Goal: Task Accomplishment & Management: Use online tool/utility

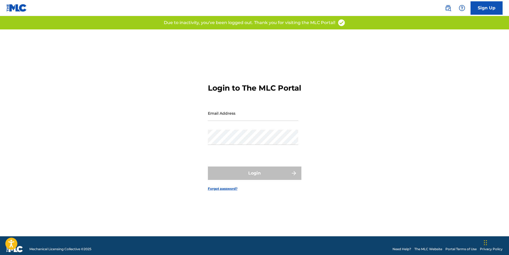
type input "[EMAIL_ADDRESS][DOMAIN_NAME]"
click at [250, 175] on div "Login" at bounding box center [254, 172] width 93 height 13
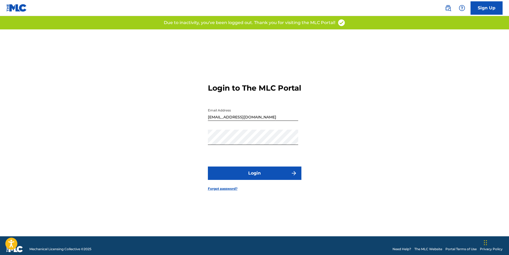
click at [253, 177] on button "Login" at bounding box center [254, 172] width 93 height 13
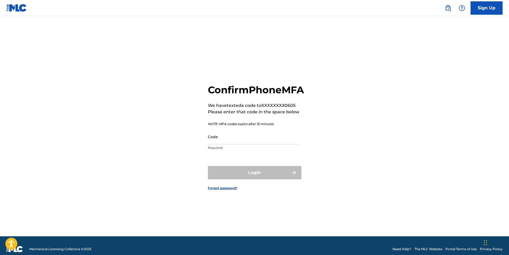
click at [240, 142] on input "Code" at bounding box center [253, 136] width 90 height 15
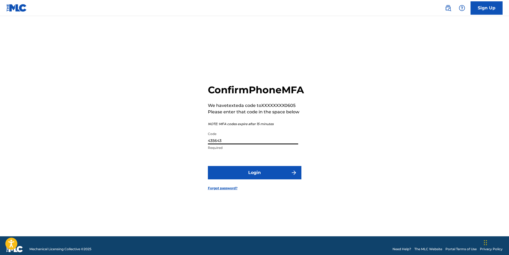
type input "435643"
click at [250, 177] on button "Login" at bounding box center [254, 172] width 93 height 13
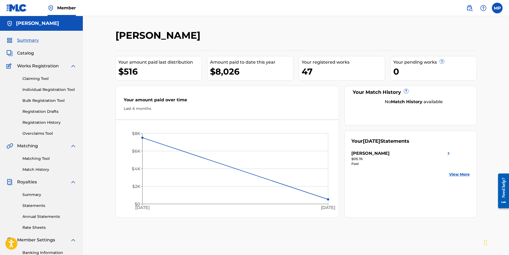
click at [41, 82] on div "Claiming Tool Individual Registration Tool Bulk Registration Tool Registration …" at bounding box center [41, 102] width 70 height 67
click at [44, 77] on link "Claiming Tool" at bounding box center [49, 79] width 54 height 6
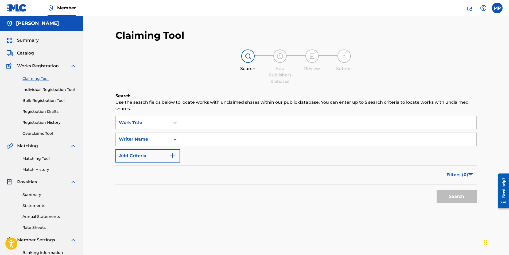
click at [21, 55] on span "Catalog" at bounding box center [25, 53] width 17 height 6
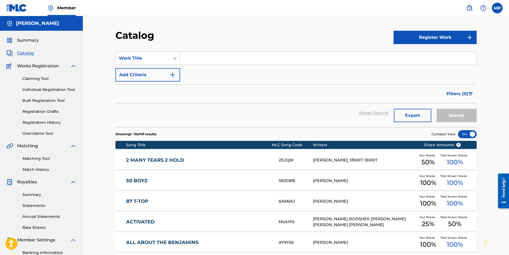
click at [45, 123] on link "Registration History" at bounding box center [49, 123] width 54 height 6
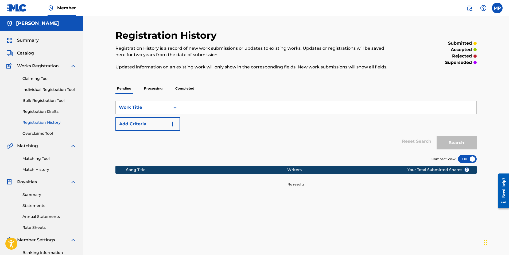
click at [150, 89] on p "Processing" at bounding box center [153, 88] width 22 height 11
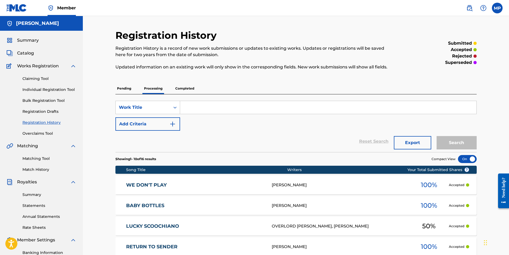
click at [189, 87] on p "Completed" at bounding box center [185, 88] width 22 height 11
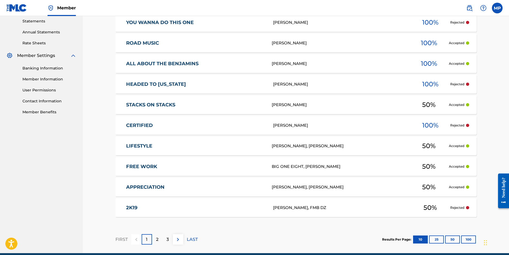
scroll to position [187, 0]
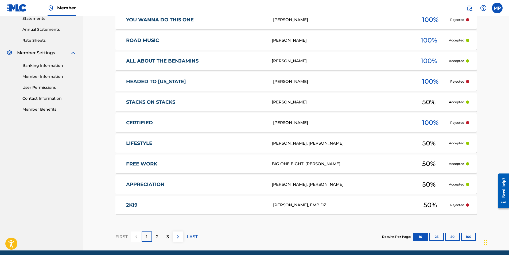
click at [442, 204] on div "50 %" at bounding box center [430, 205] width 40 height 12
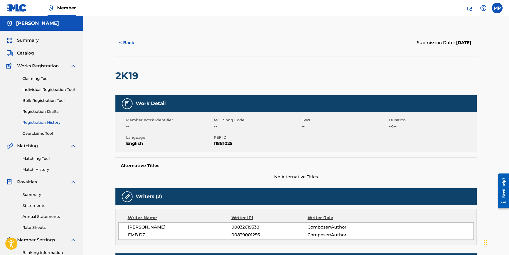
click at [123, 40] on button "< Back" at bounding box center [131, 42] width 32 height 13
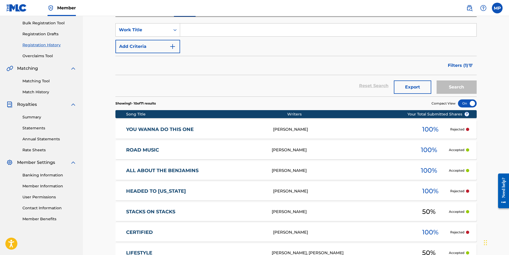
scroll to position [76, 0]
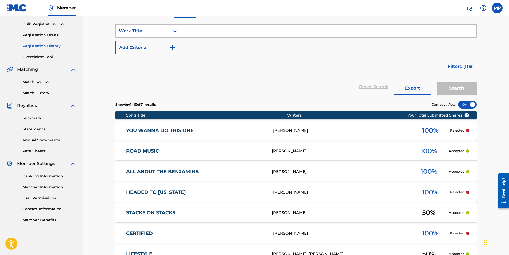
click at [49, 35] on link "Registration Drafts" at bounding box center [49, 35] width 54 height 6
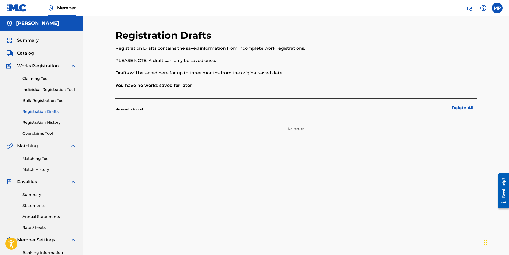
click at [31, 53] on span "Catalog" at bounding box center [25, 53] width 17 height 6
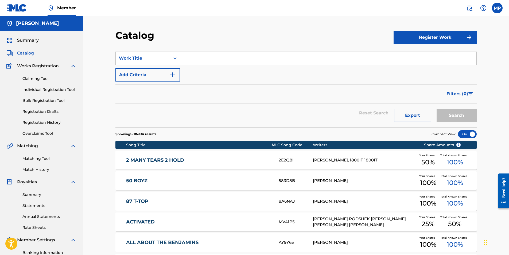
click at [25, 37] on span "Summary" at bounding box center [28, 40] width 22 height 6
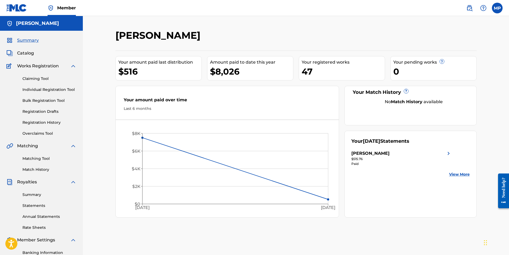
click at [36, 76] on link "Claiming Tool" at bounding box center [49, 79] width 54 height 6
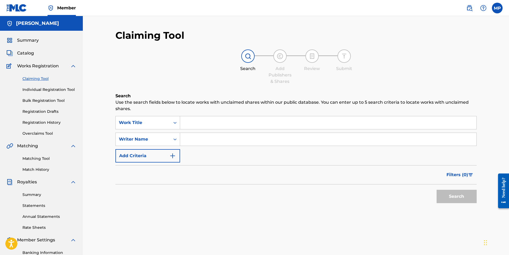
click at [202, 146] on div "SearchWithCriteriab4713d23-15f6-4c47-b0e1-7de294bbbf62 Work Title SearchWithCri…" at bounding box center [295, 139] width 361 height 46
click at [205, 139] on input "Search Form" at bounding box center [328, 139] width 296 height 13
type input "1800it"
click at [455, 200] on button "Search" at bounding box center [456, 196] width 40 height 13
